Goal: Navigation & Orientation: Find specific page/section

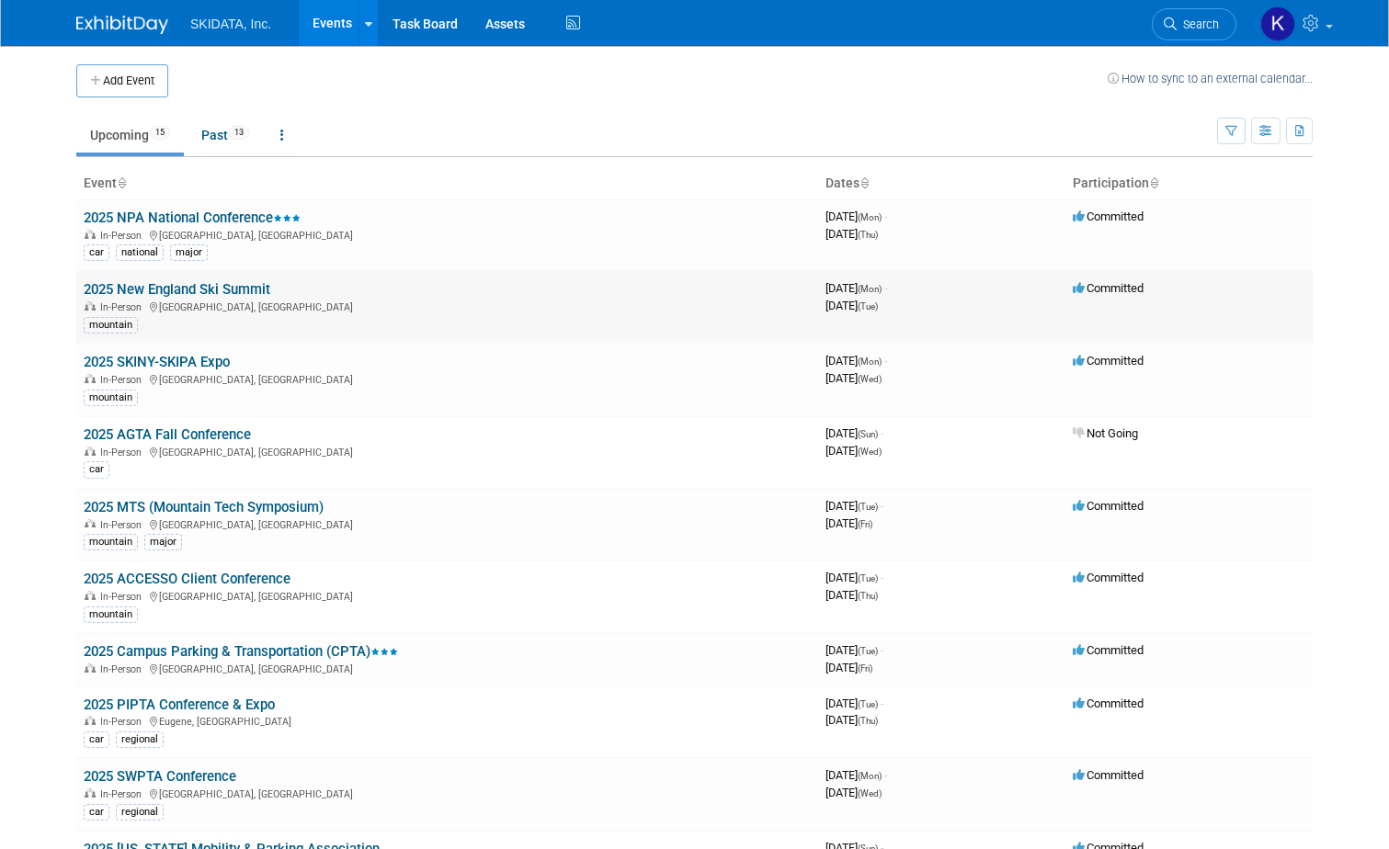
click at [174, 290] on link "2025 New England Ski Summit" at bounding box center [177, 289] width 187 height 17
click at [152, 359] on link "2025 SKINY-SKIPA Expo" at bounding box center [157, 362] width 146 height 17
click at [124, 430] on link "2025 AGTA Fall Conference" at bounding box center [167, 435] width 167 height 17
click at [122, 505] on link "2025 MTS (Mountain Tech Symposium)" at bounding box center [204, 507] width 240 height 17
click at [121, 578] on link "2025 ACCESSO Client Conference" at bounding box center [187, 579] width 207 height 17
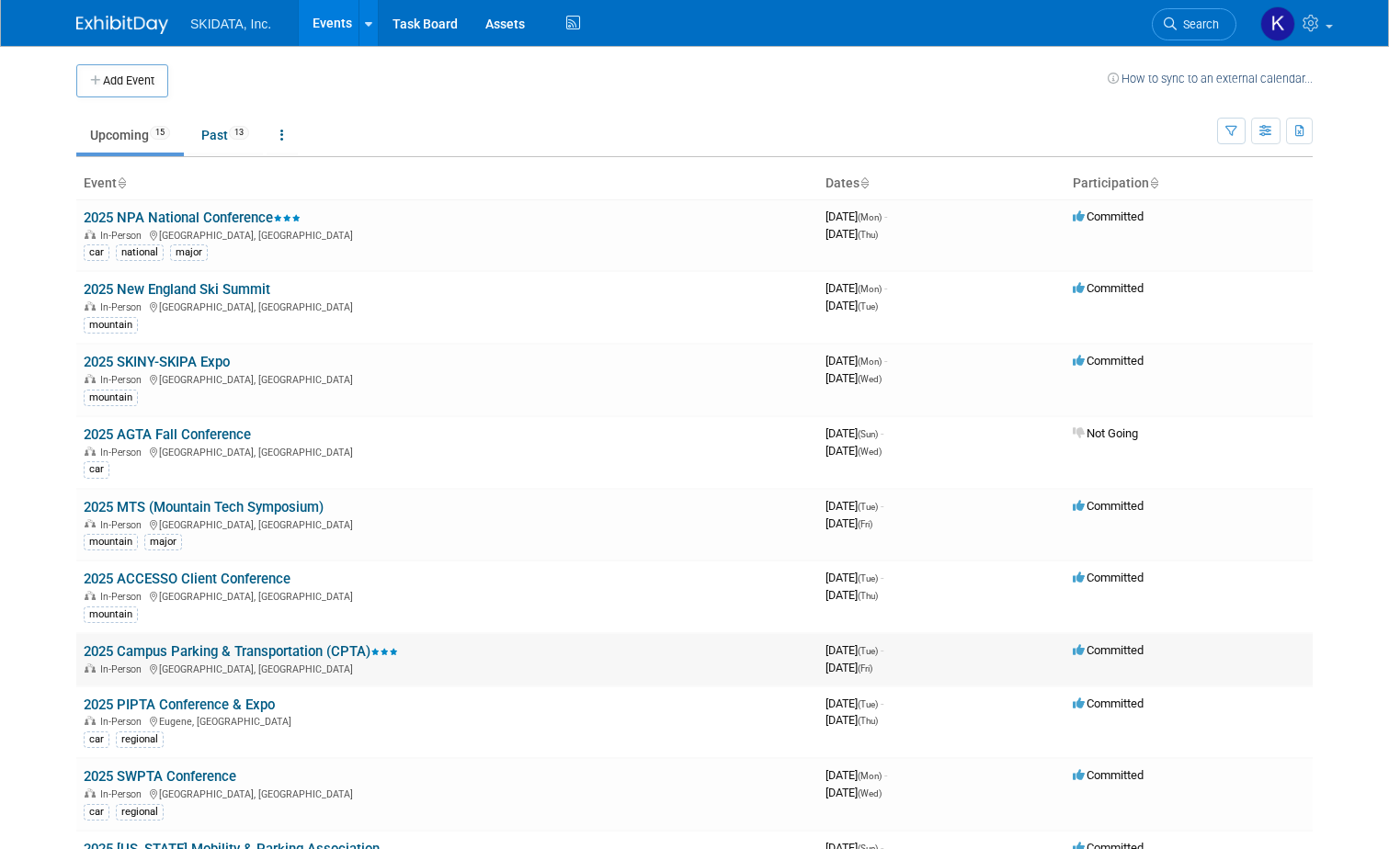
click at [161, 647] on link "2025 Campus Parking & Transportation (CPTA)" at bounding box center [241, 652] width 314 height 17
click at [123, 701] on link "2025 PIPTA Conference & Expo" at bounding box center [179, 705] width 191 height 17
click at [114, 777] on link "2025 SWPTA Conference" at bounding box center [160, 777] width 153 height 17
click at [128, 772] on link "2025 SWPTA Conference" at bounding box center [160, 777] width 153 height 17
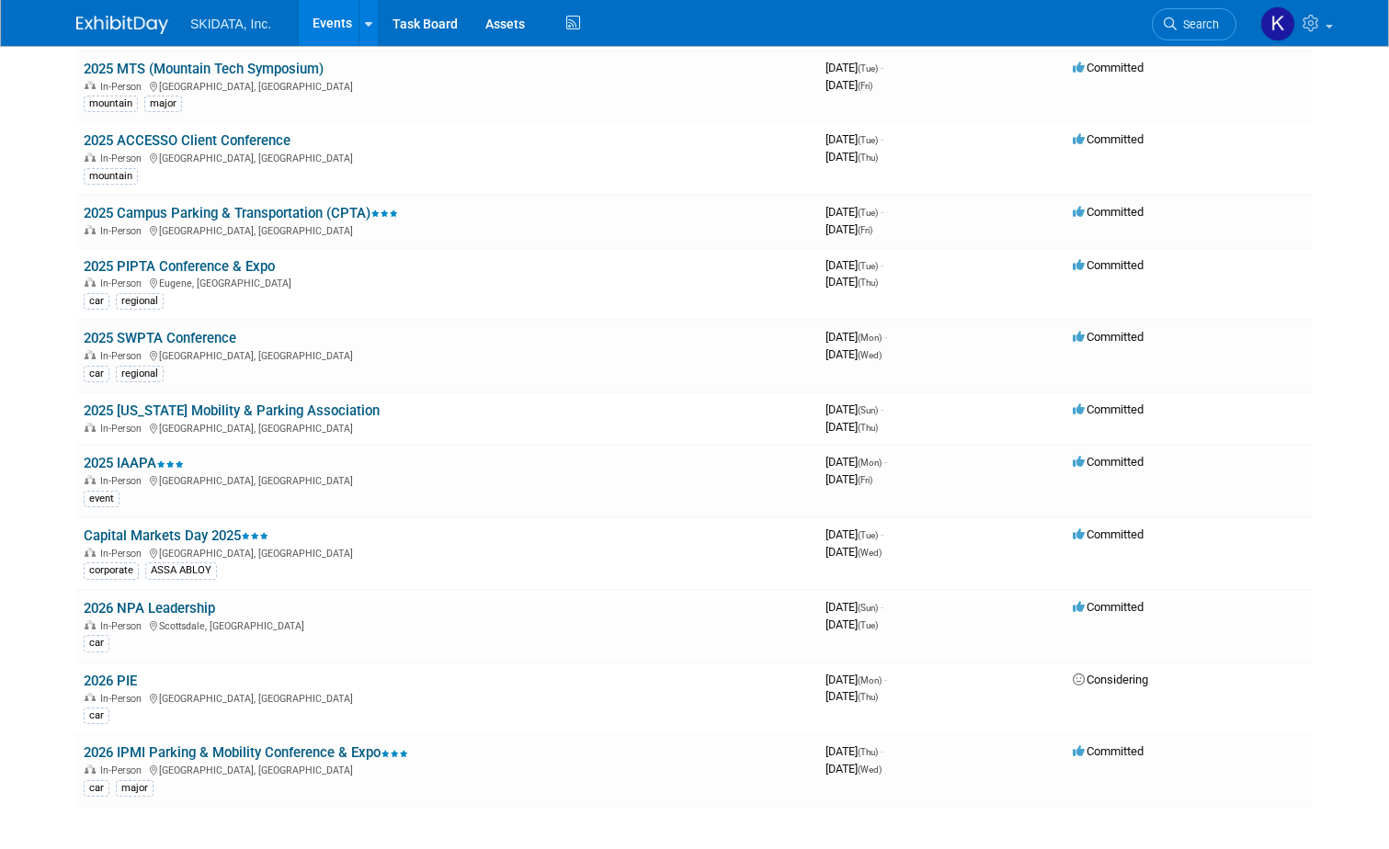
scroll to position [457, 0]
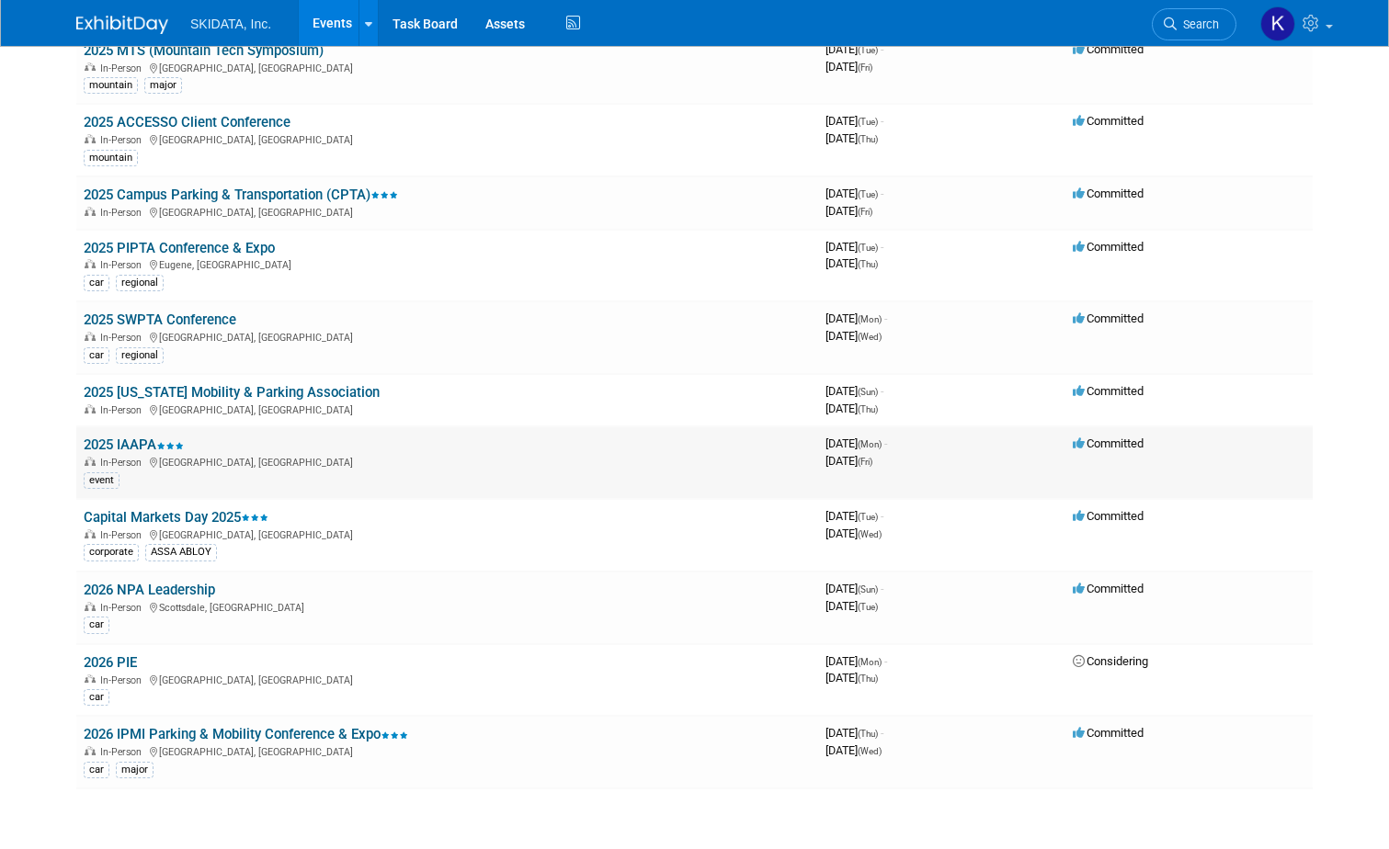
click at [113, 447] on link "2025 IAAPA" at bounding box center [134, 445] width 100 height 17
click at [129, 517] on link "Capital Markets Day 2025" at bounding box center [176, 517] width 185 height 17
click at [111, 587] on link "2026 NPA Leadership" at bounding box center [149, 590] width 131 height 17
click at [87, 660] on link "2026 PIE" at bounding box center [110, 663] width 53 height 17
click at [88, 731] on link "2026 IPMI Parking & Mobility Conference & Expo" at bounding box center [246, 734] width 325 height 17
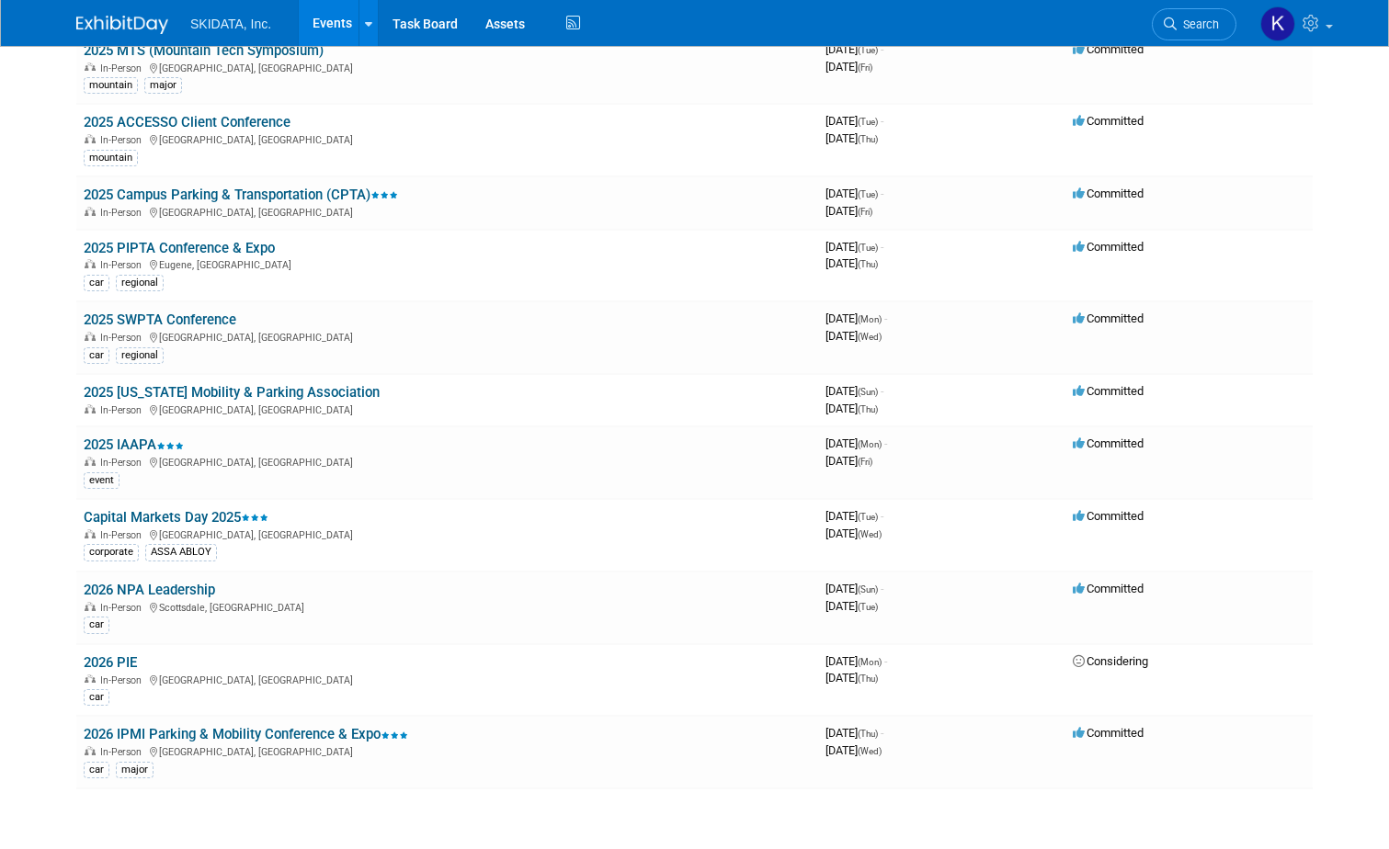
scroll to position [0, 0]
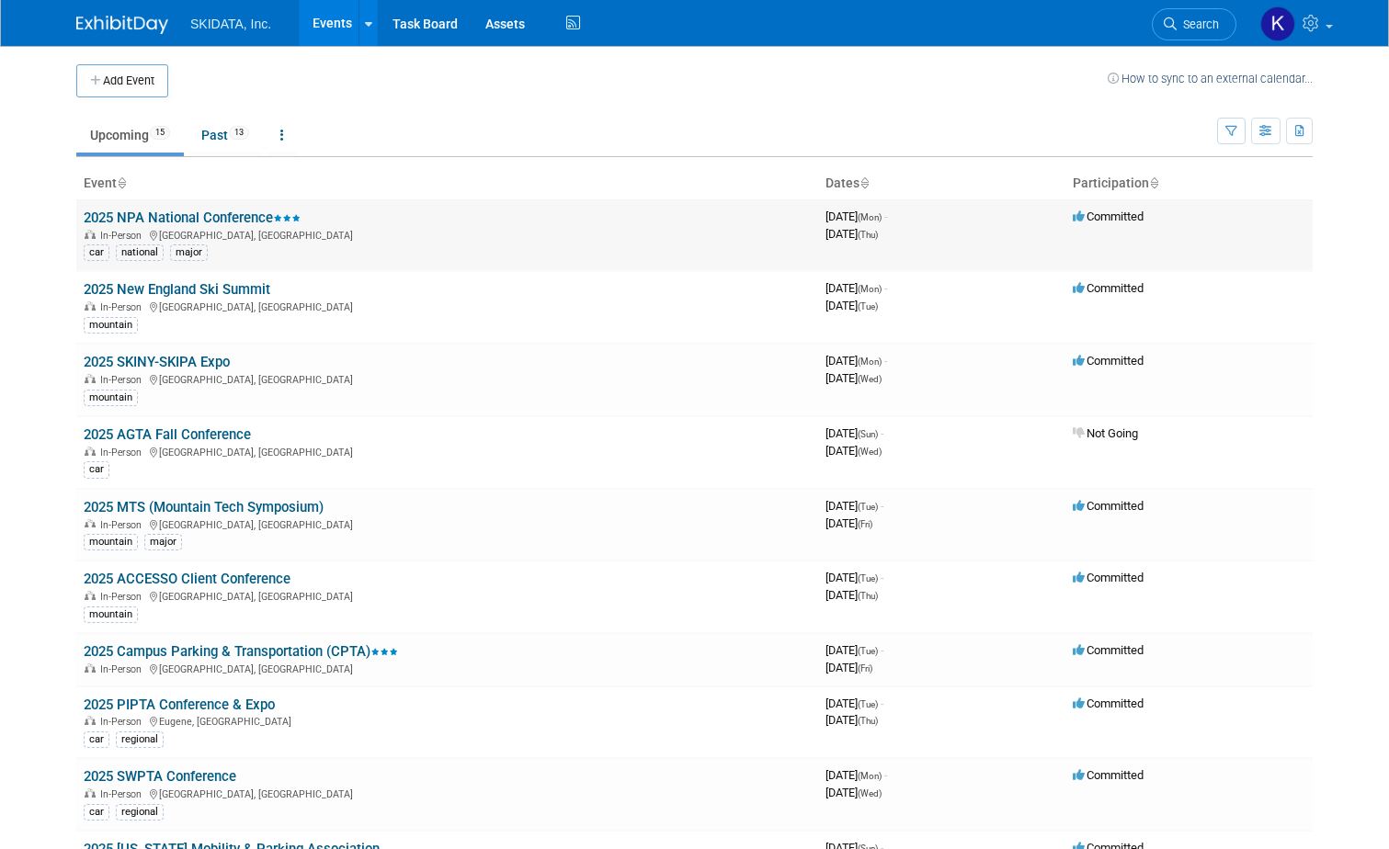
click at [145, 209] on td "2025 NPA National Conference In-Person Indianapolis, IN car national major" at bounding box center [447, 235] width 742 height 72
click at [151, 212] on link "2025 NPA National Conference" at bounding box center [192, 218] width 217 height 17
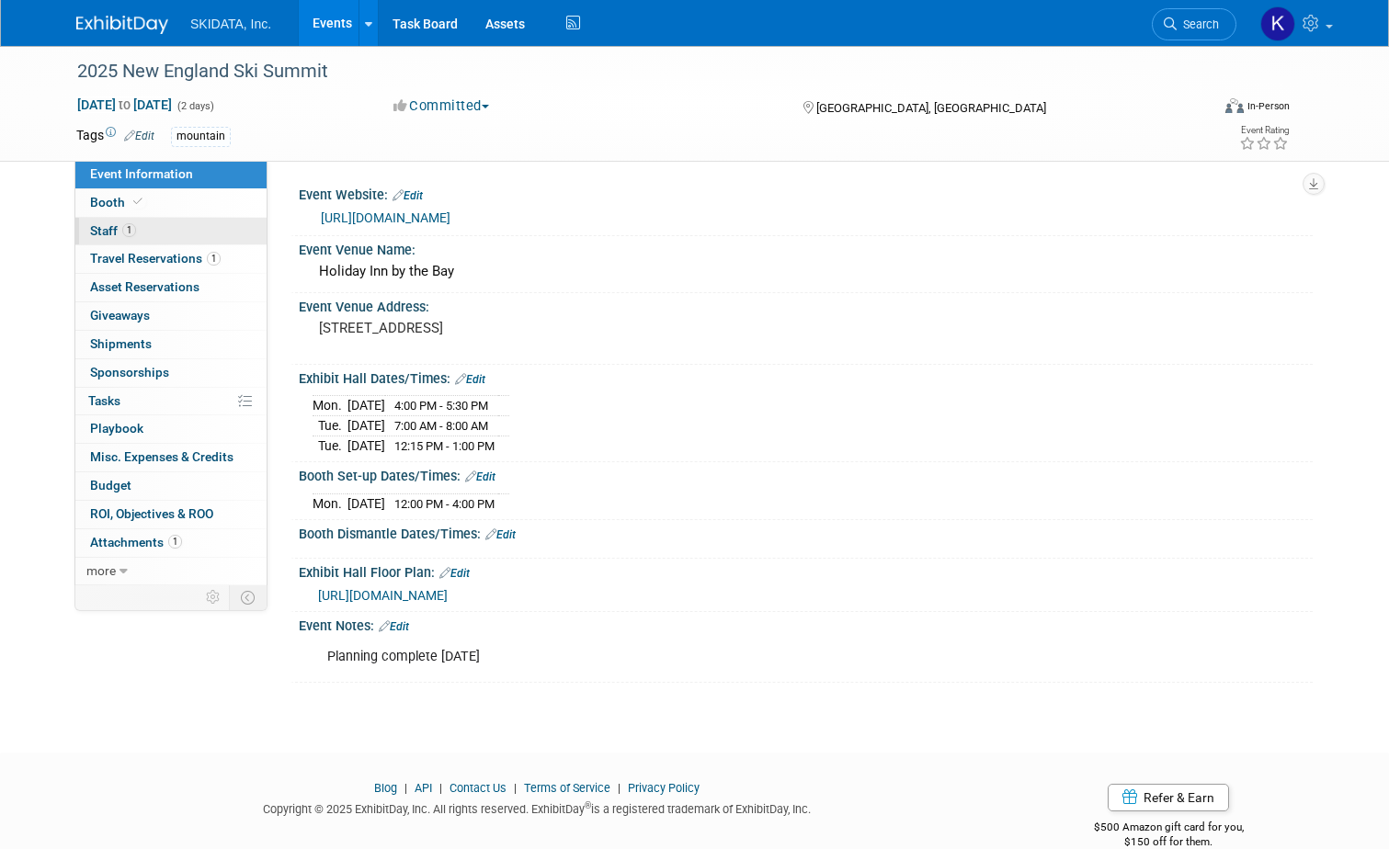
click at [92, 227] on span "Staff 1" at bounding box center [113, 230] width 46 height 15
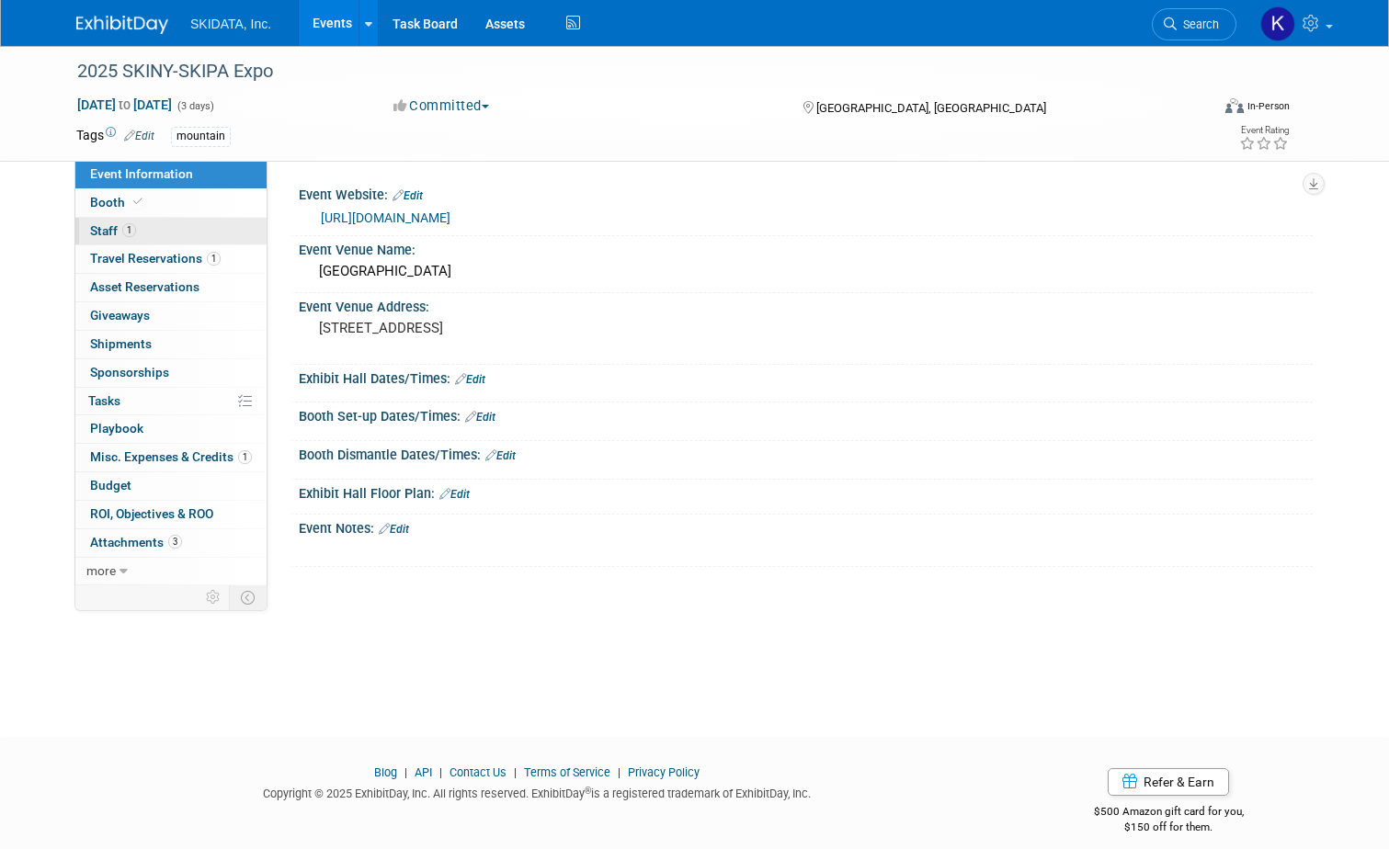
click at [98, 222] on link "1 Staff 1" at bounding box center [170, 232] width 191 height 28
click at [94, 230] on span "Staff 0" at bounding box center [104, 230] width 28 height 15
click at [90, 224] on span "Staff 4" at bounding box center [113, 230] width 46 height 15
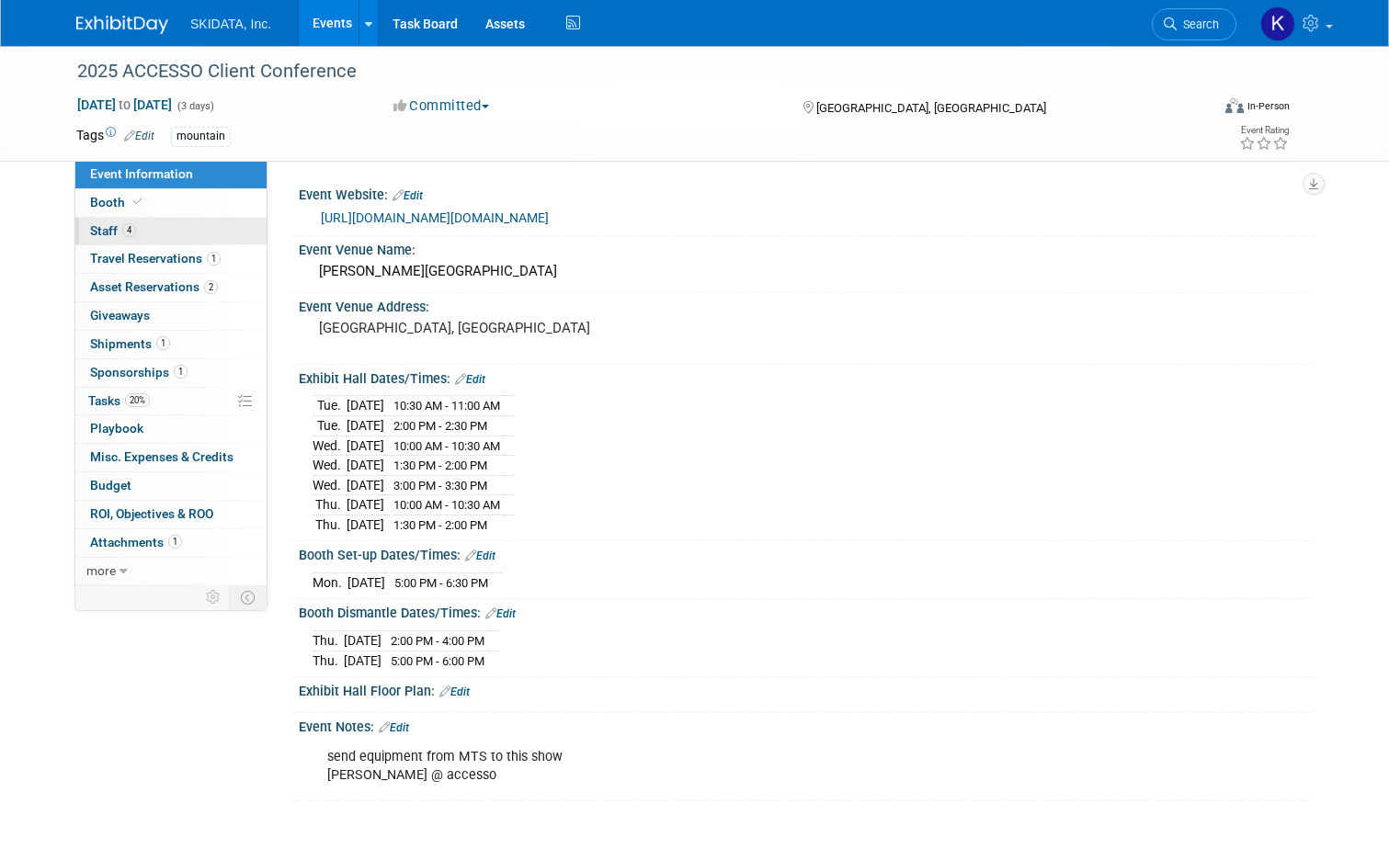
click at [90, 224] on span "Staff 4" at bounding box center [113, 230] width 46 height 15
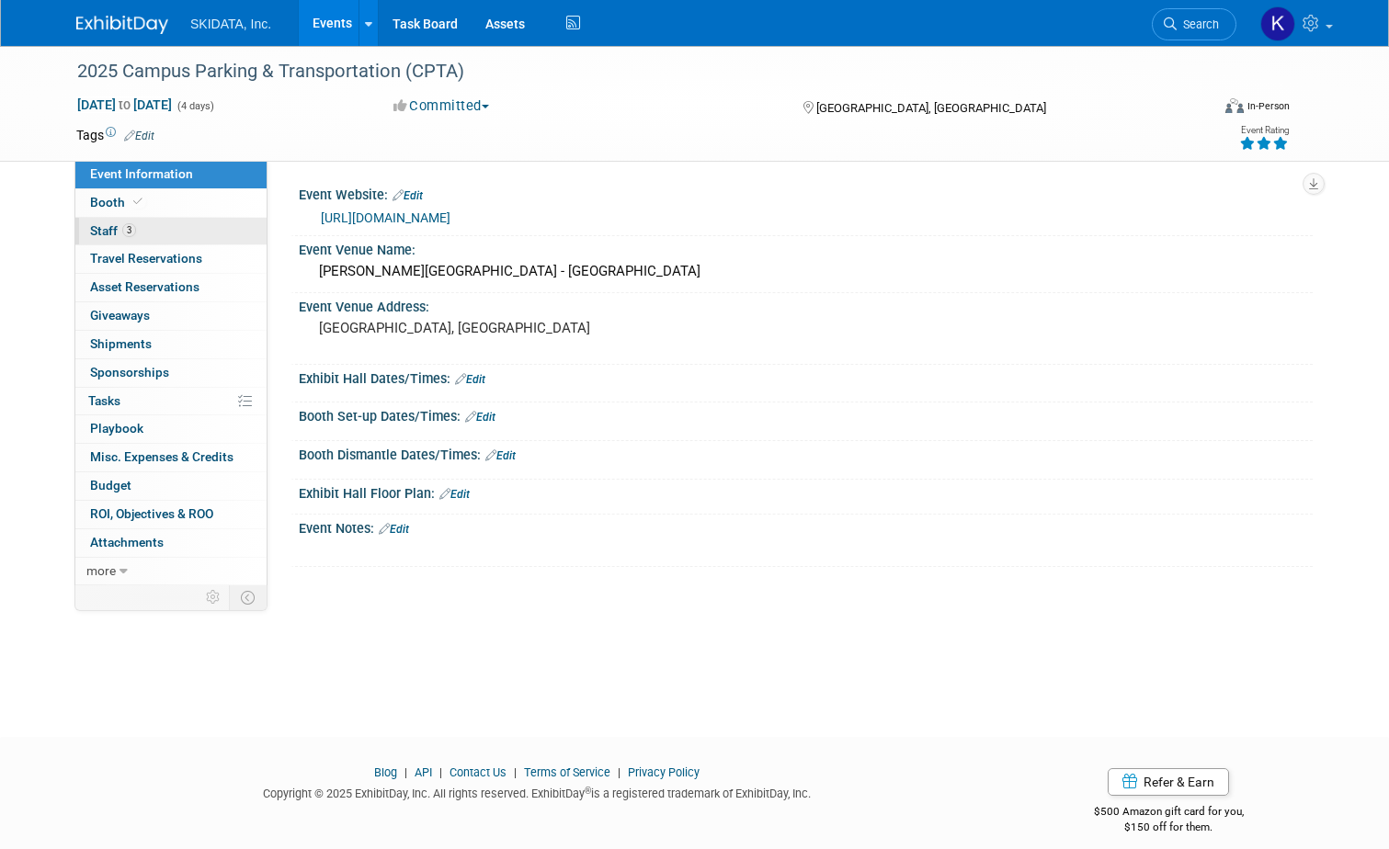
click at [91, 227] on span "Staff 3" at bounding box center [113, 230] width 46 height 15
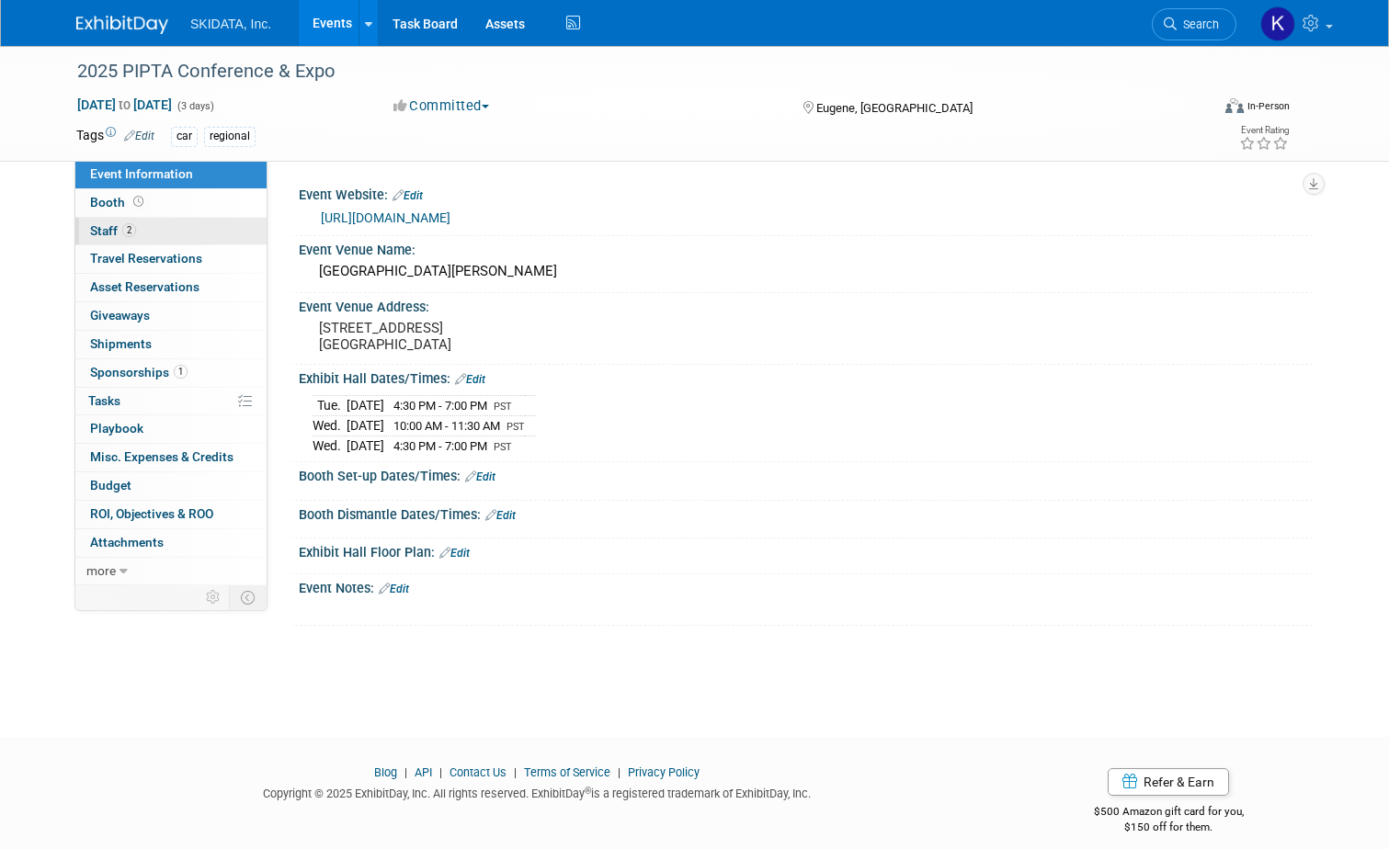
click at [94, 228] on span "Staff 2" at bounding box center [113, 230] width 46 height 15
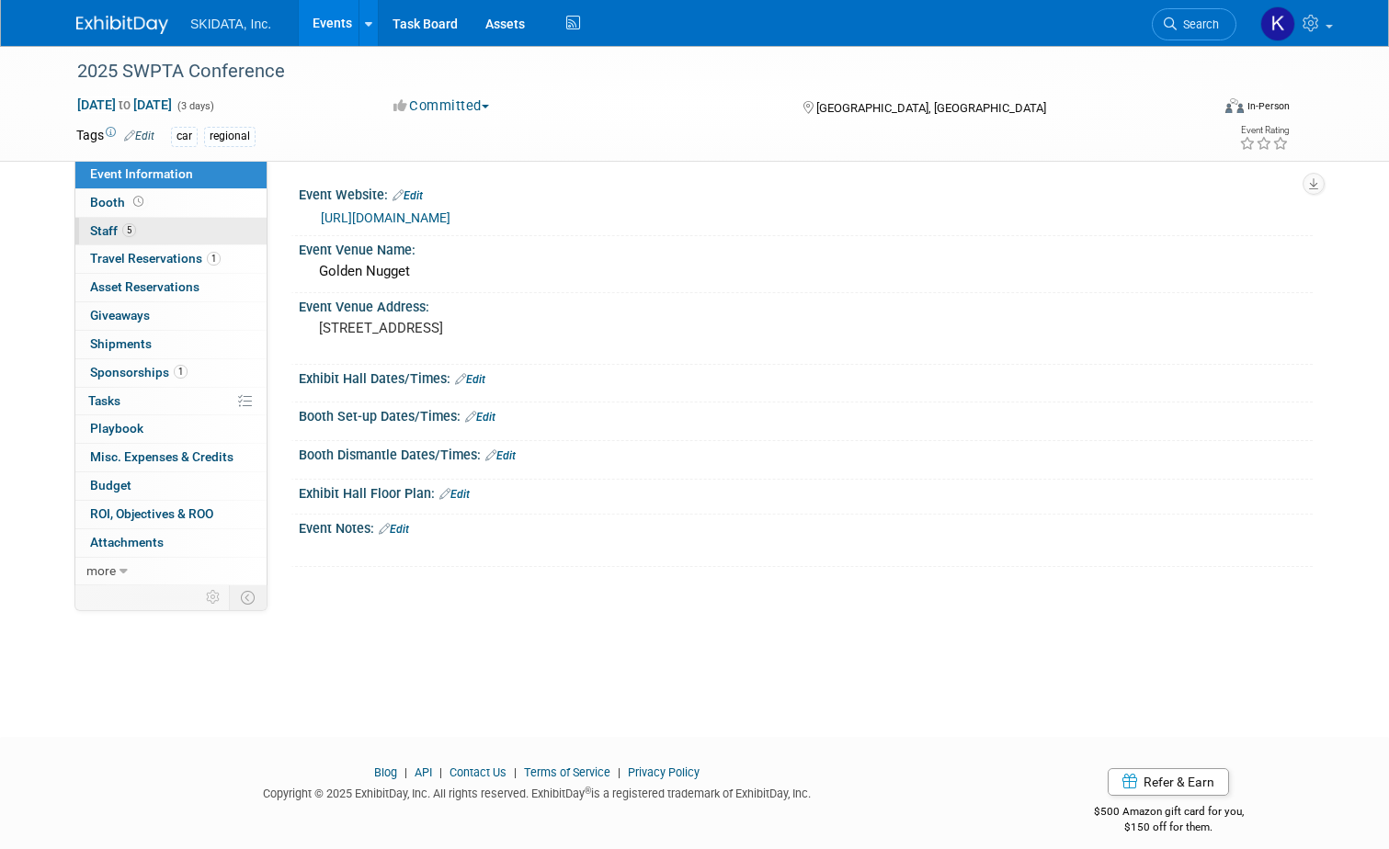
click at [90, 224] on span "Staff 5" at bounding box center [113, 230] width 46 height 15
click at [85, 222] on link "5 Staff 5" at bounding box center [170, 232] width 191 height 28
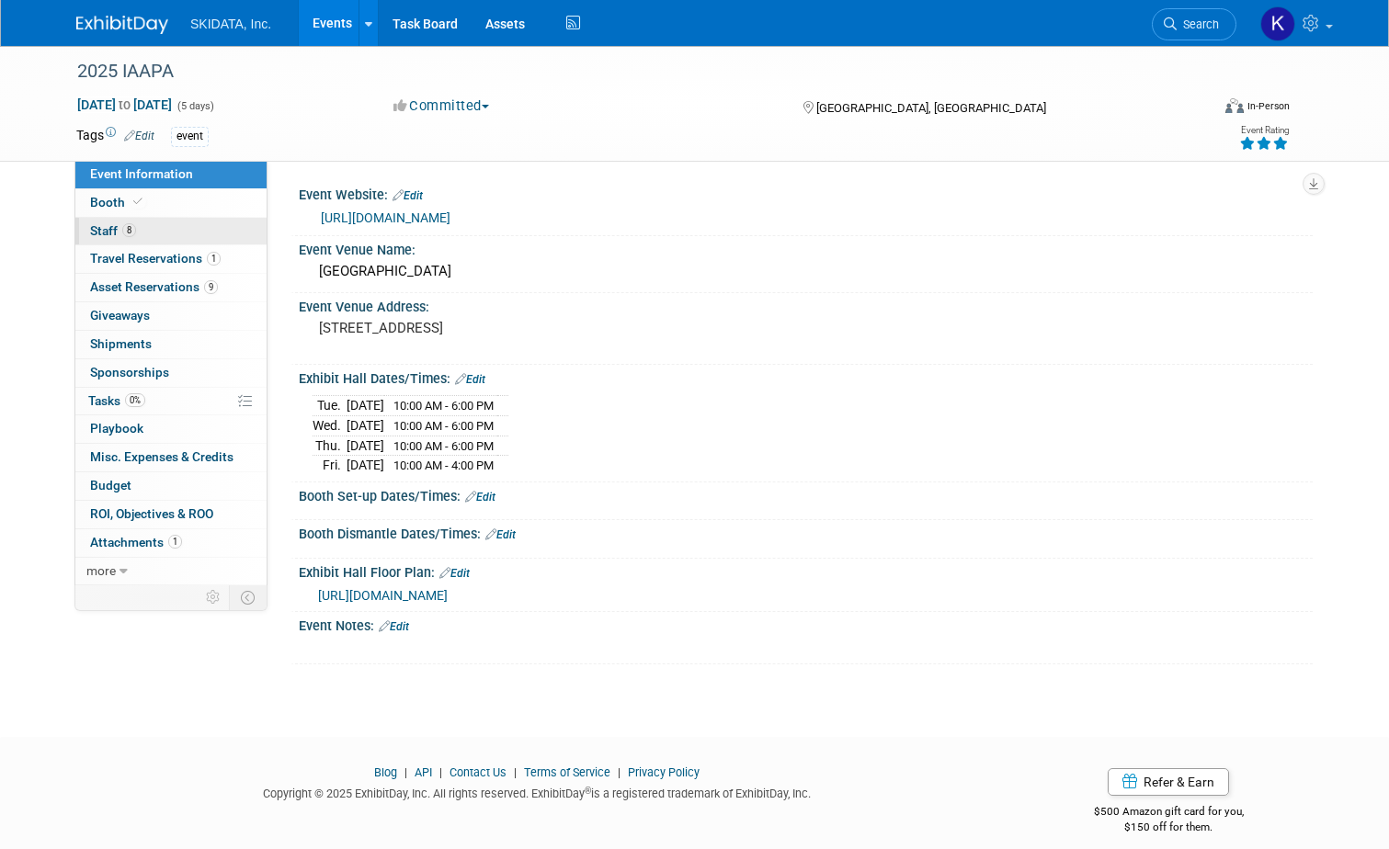
click at [90, 225] on span "Staff 8" at bounding box center [113, 230] width 46 height 15
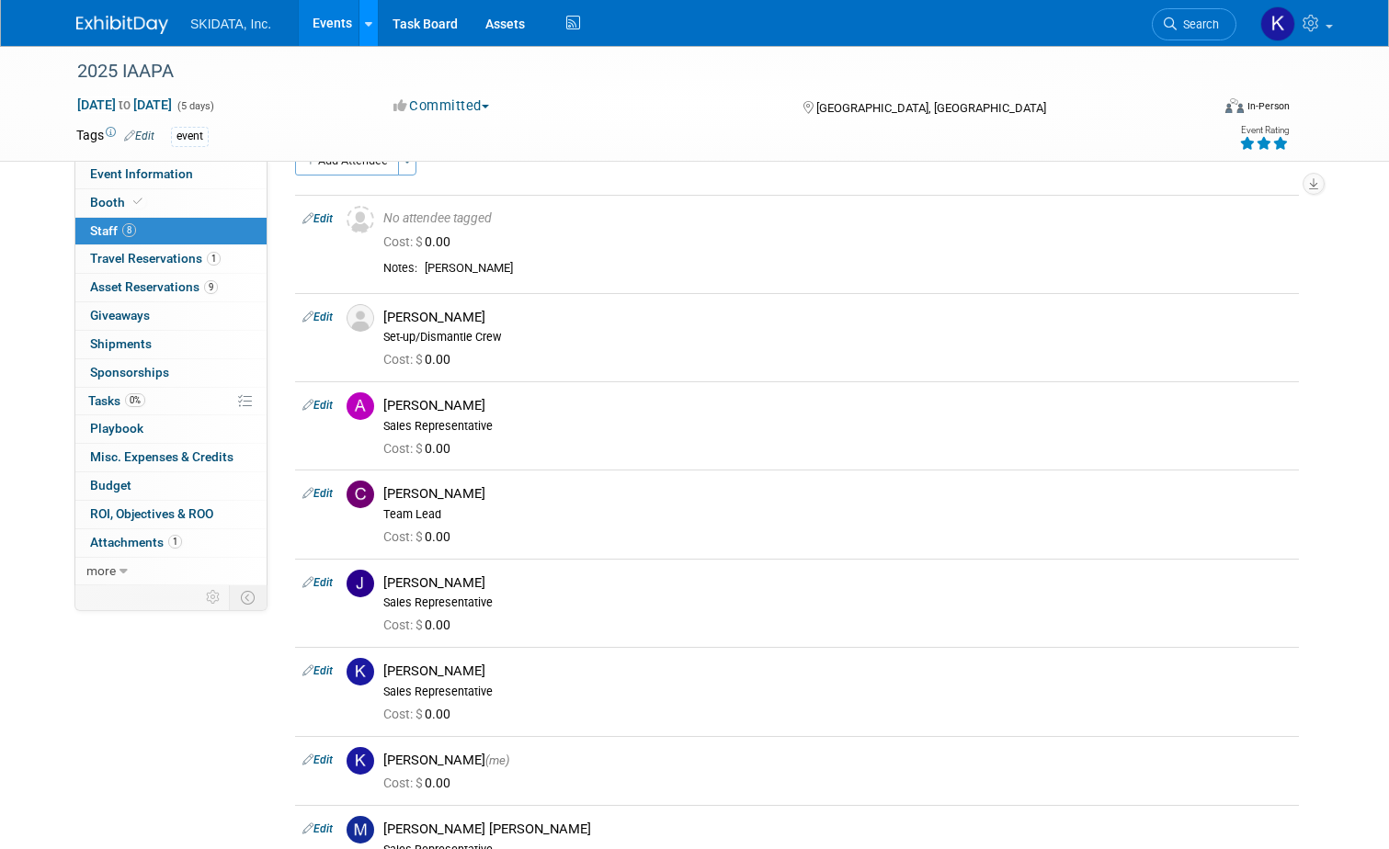
scroll to position [30, 0]
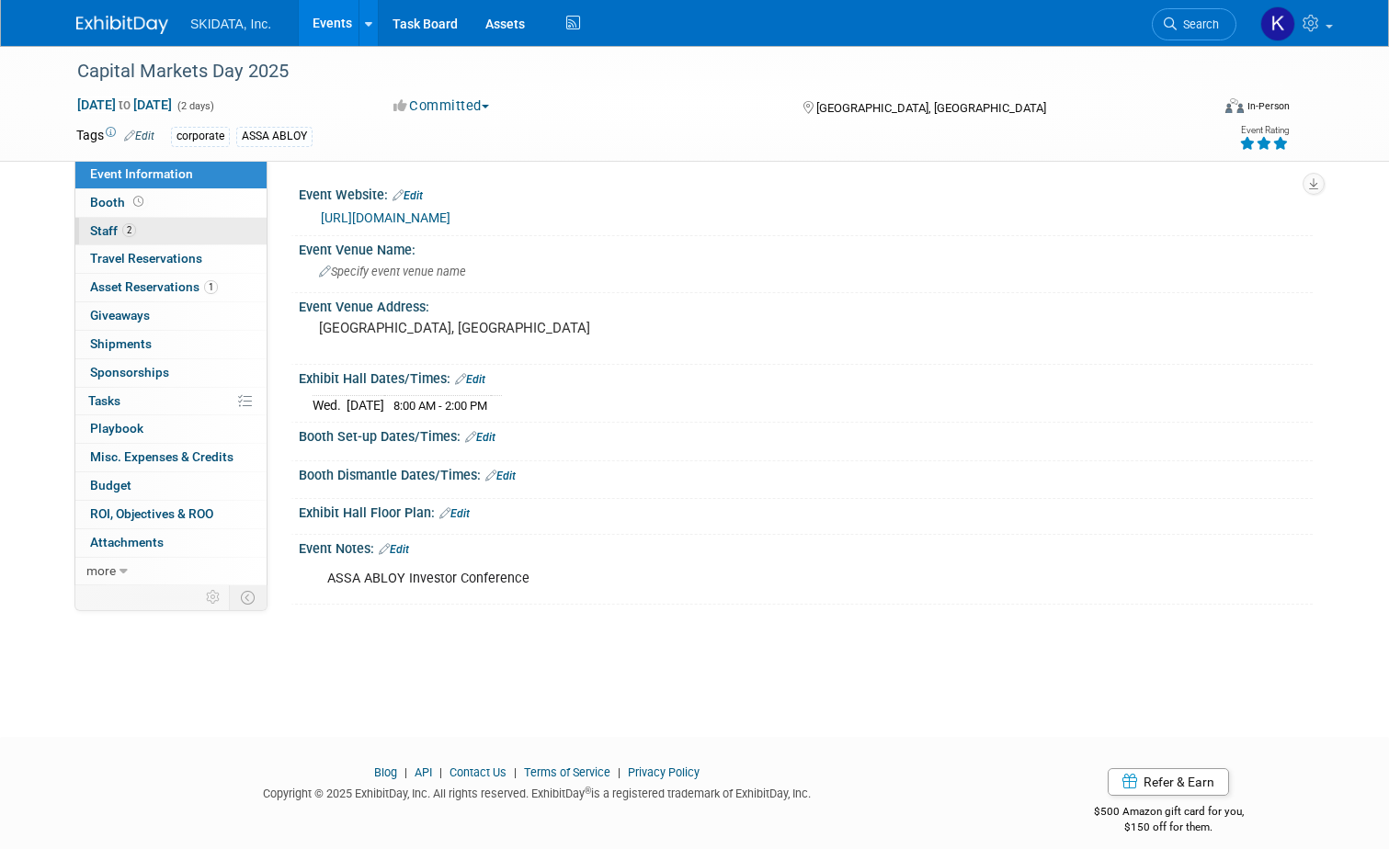
click at [90, 226] on span "Staff 2" at bounding box center [113, 230] width 46 height 15
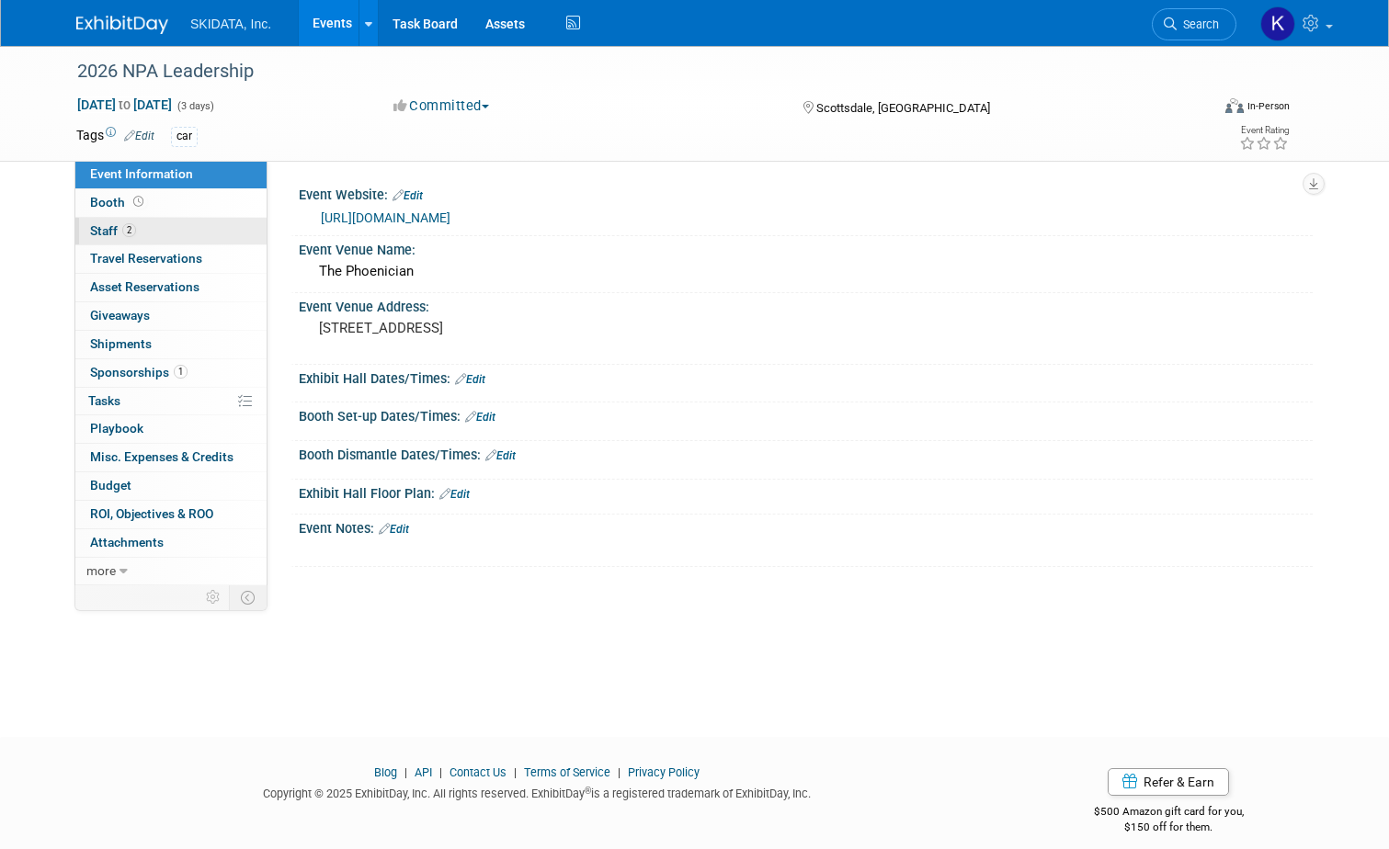
click at [91, 227] on span "Staff 2" at bounding box center [113, 230] width 46 height 15
click at [90, 225] on span "Staff 6" at bounding box center [113, 230] width 46 height 15
click at [91, 223] on span "Staff 0" at bounding box center [104, 230] width 28 height 15
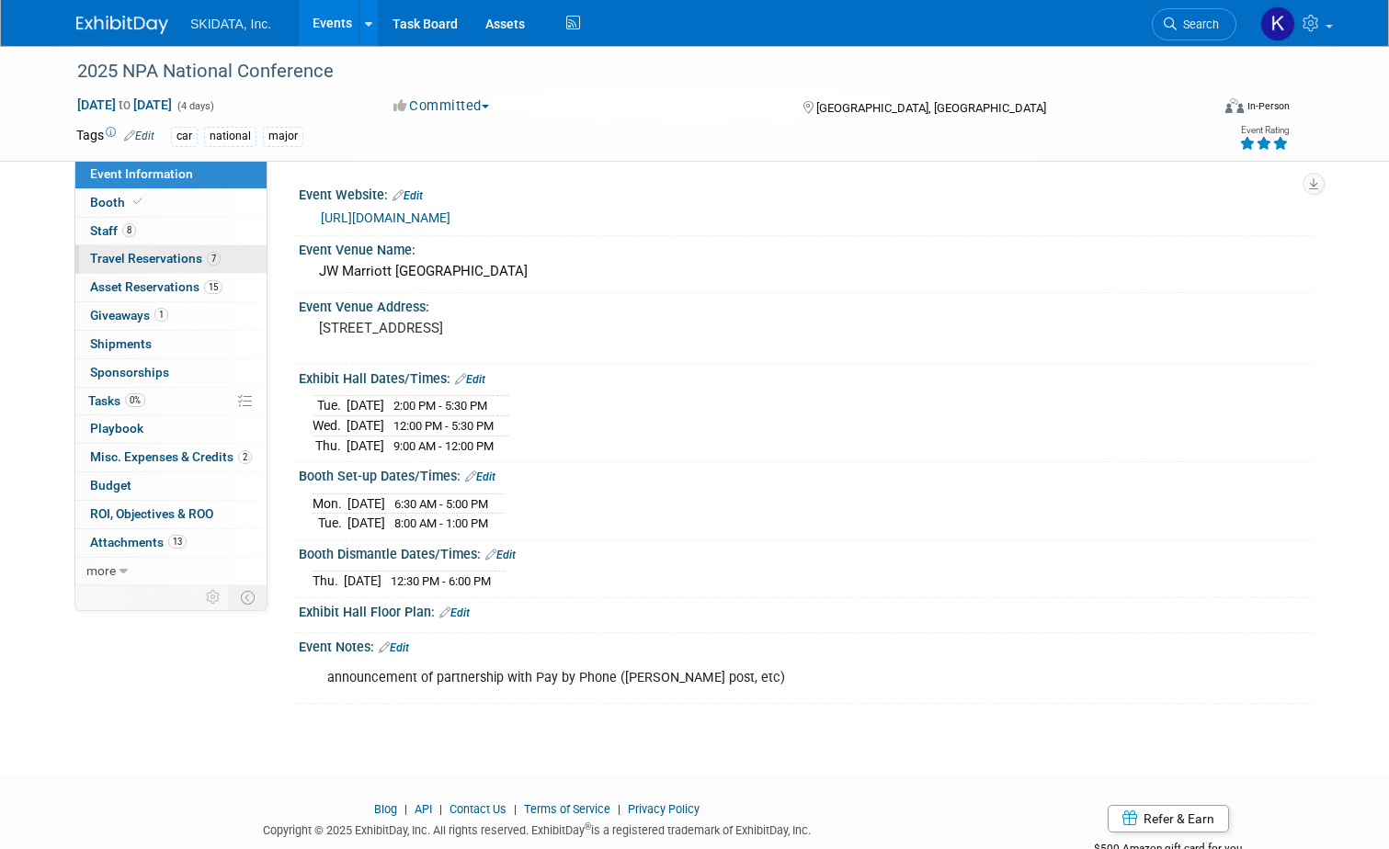
click at [141, 259] on span "Travel Reservations 7" at bounding box center [155, 258] width 131 height 15
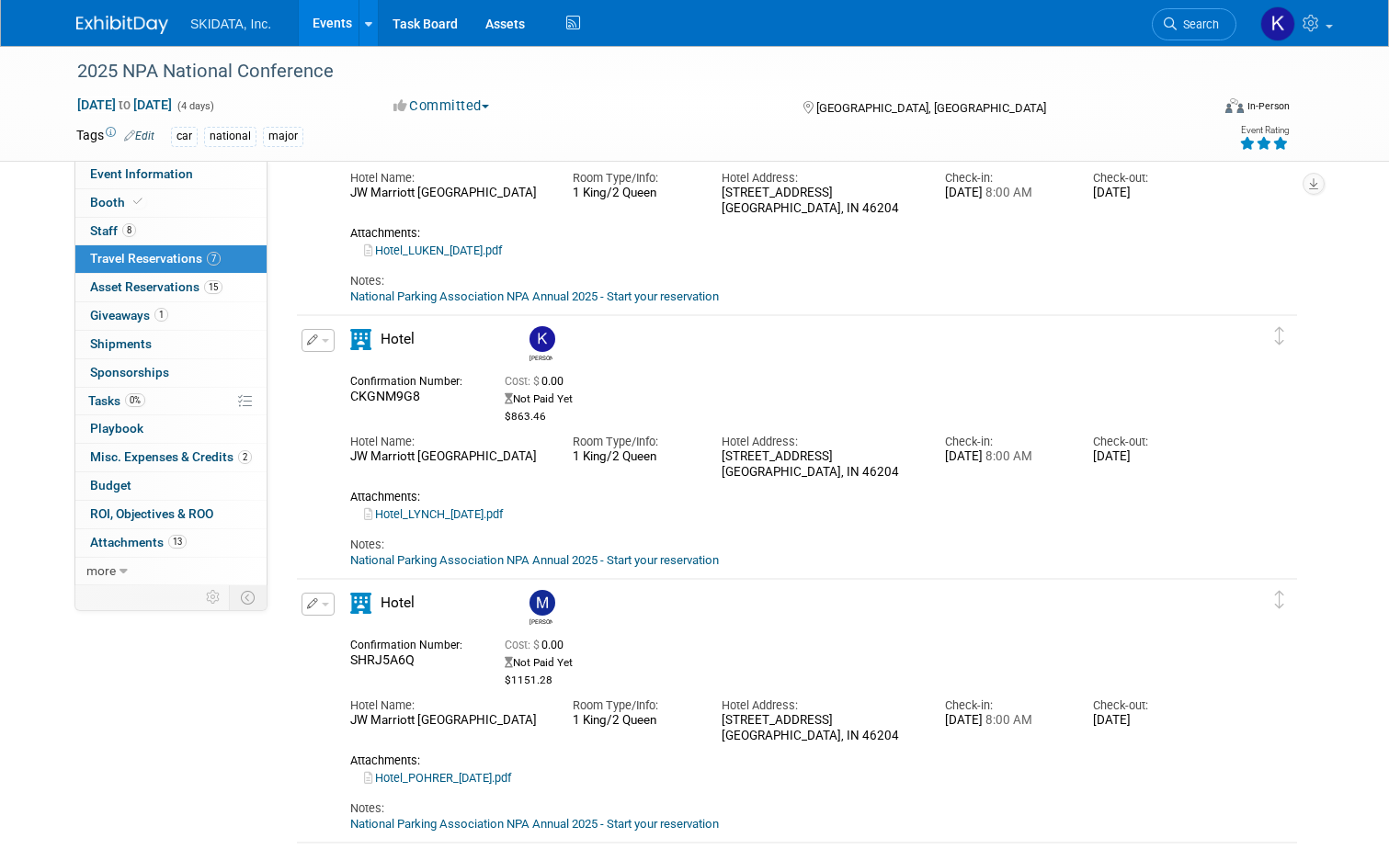
scroll to position [936, 0]
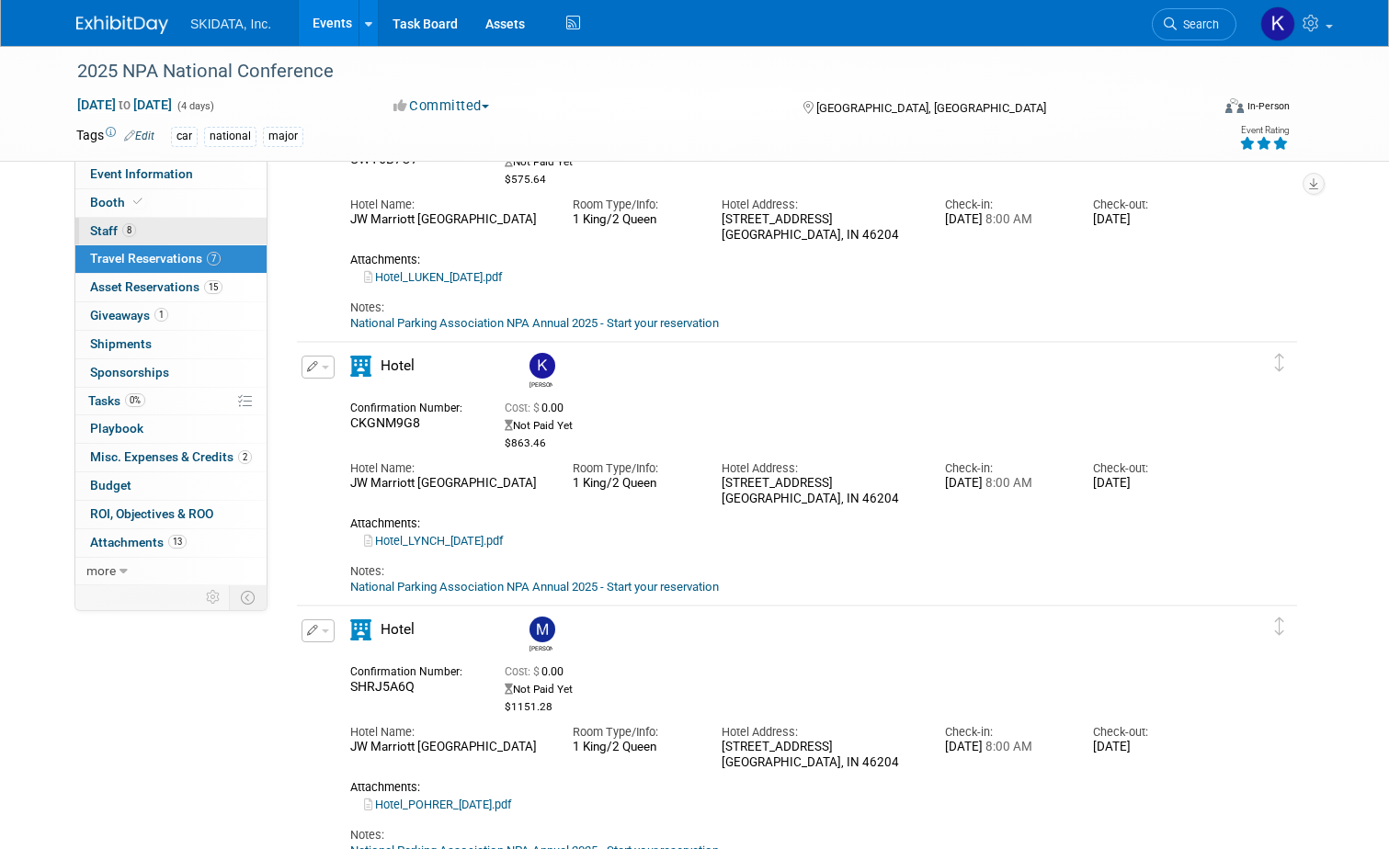
click at [93, 230] on span "Staff 8" at bounding box center [113, 230] width 46 height 15
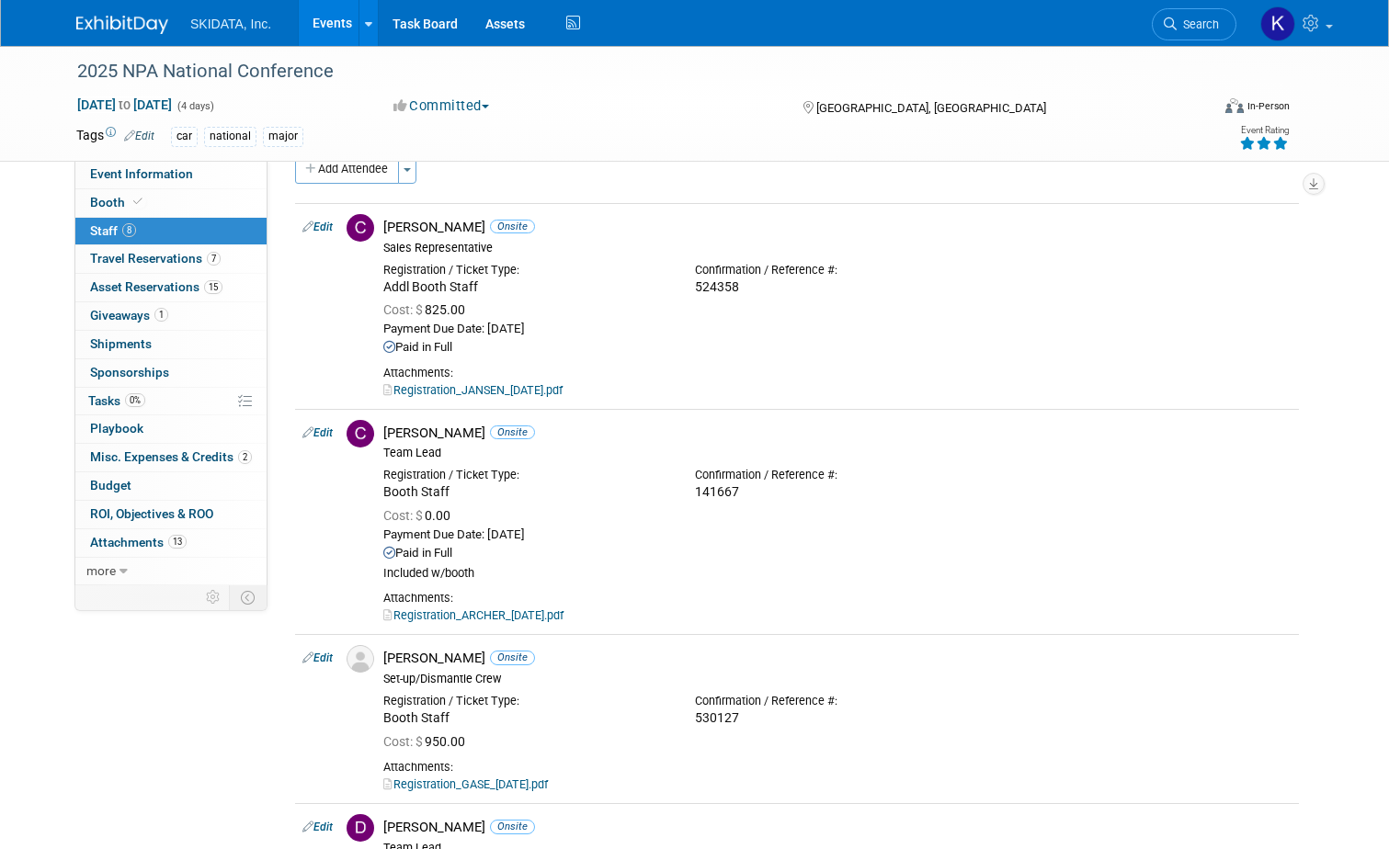
scroll to position [0, 0]
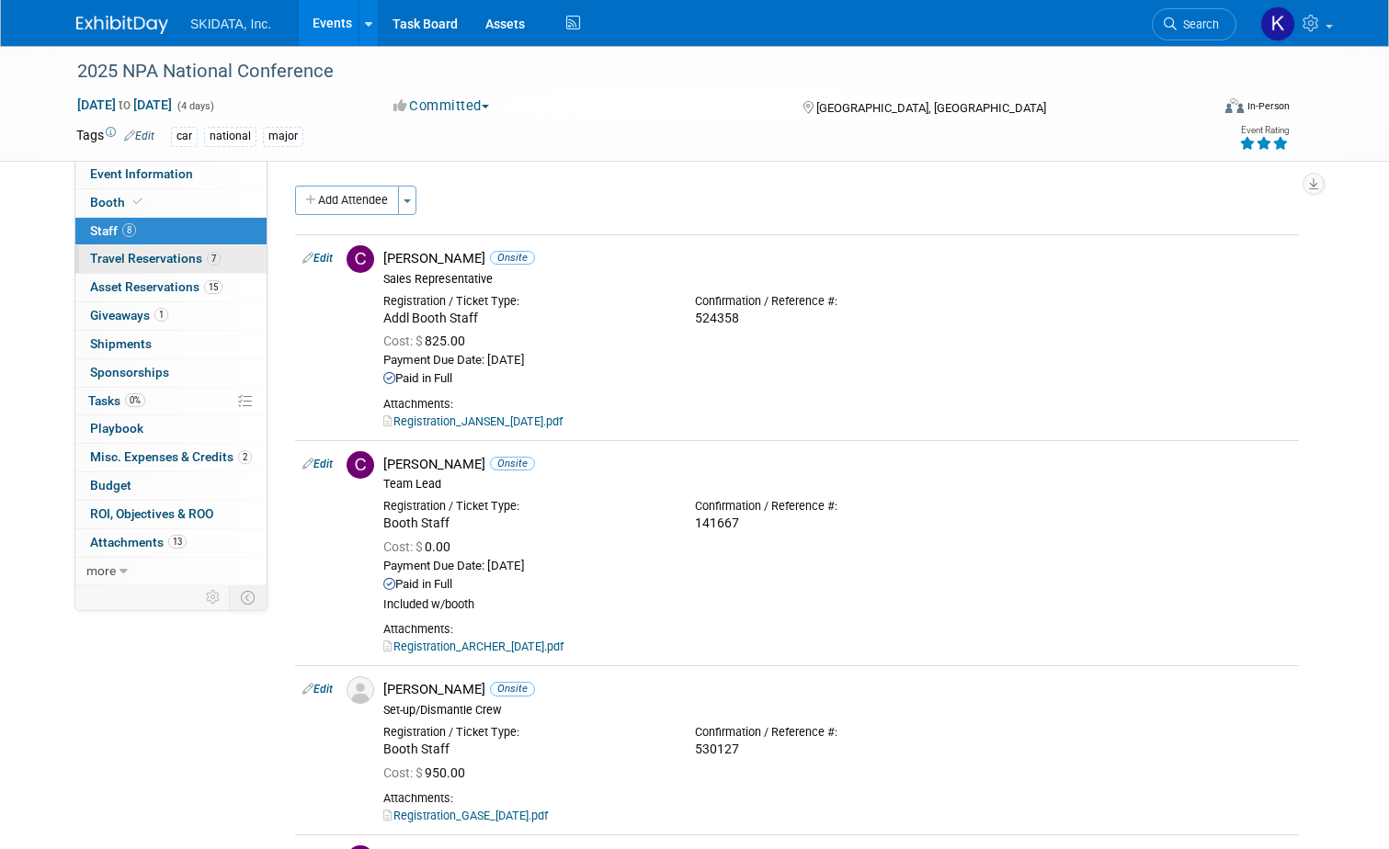
click at [120, 257] on span "Travel Reservations 7" at bounding box center [155, 258] width 131 height 15
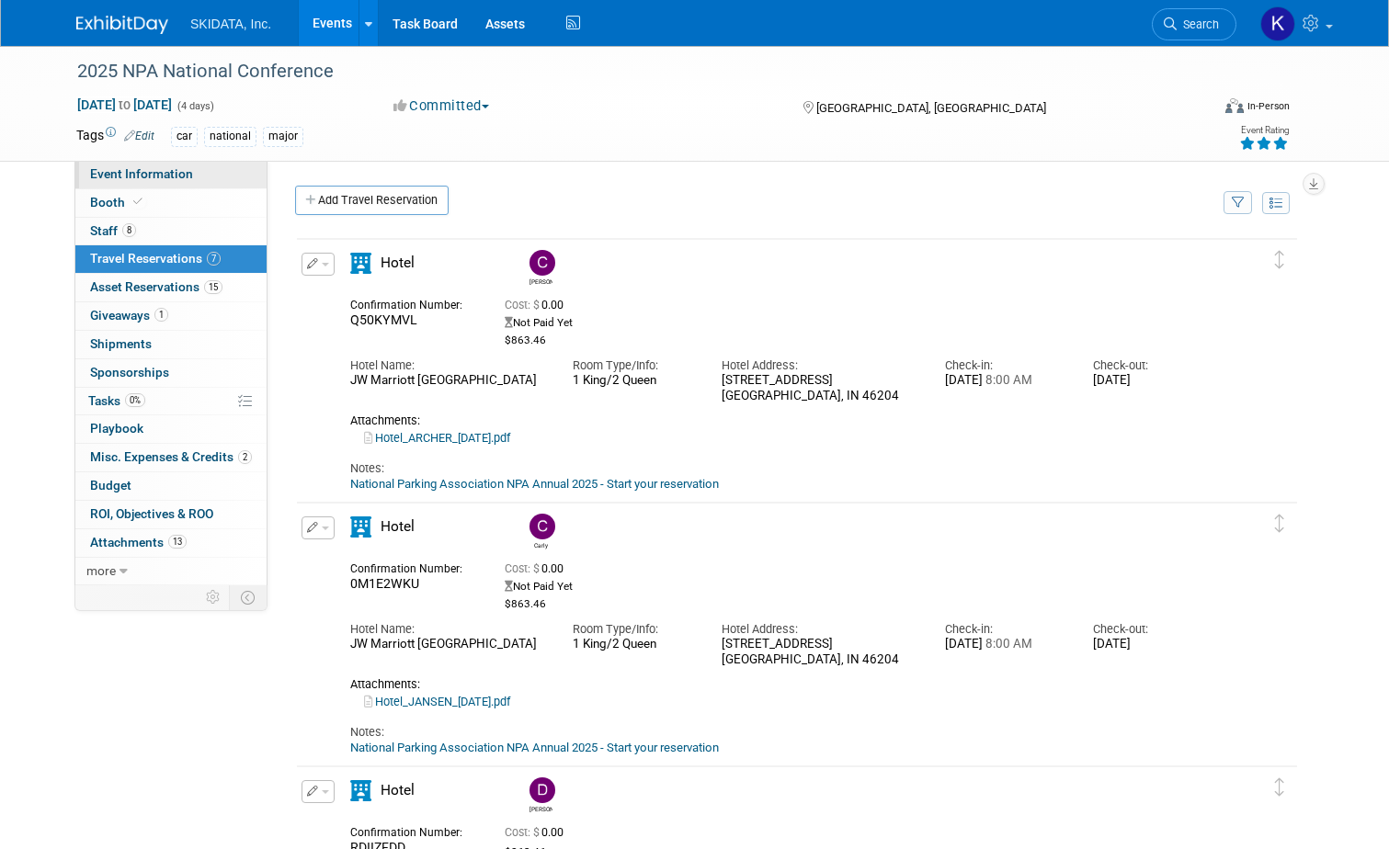
click at [108, 170] on span "Event Information" at bounding box center [141, 173] width 103 height 15
